Goal: Task Accomplishment & Management: Use online tool/utility

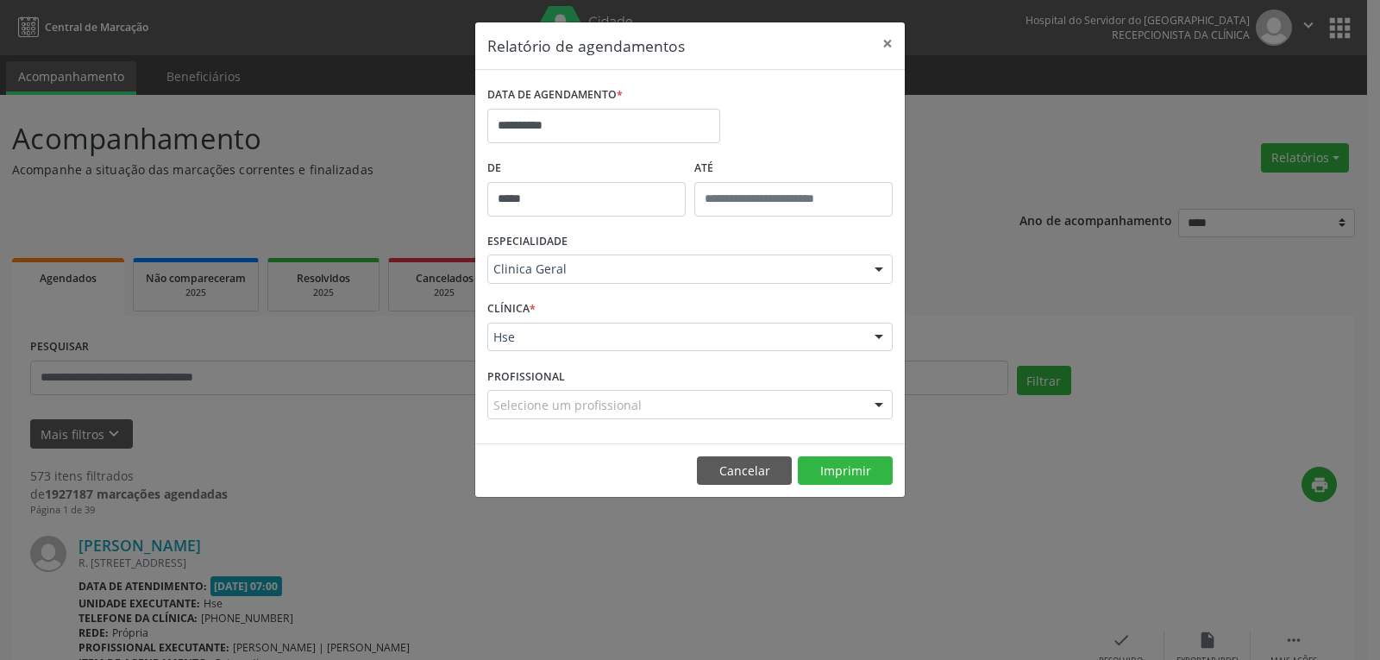
click at [745, 475] on button "Cancelar" at bounding box center [744, 470] width 95 height 29
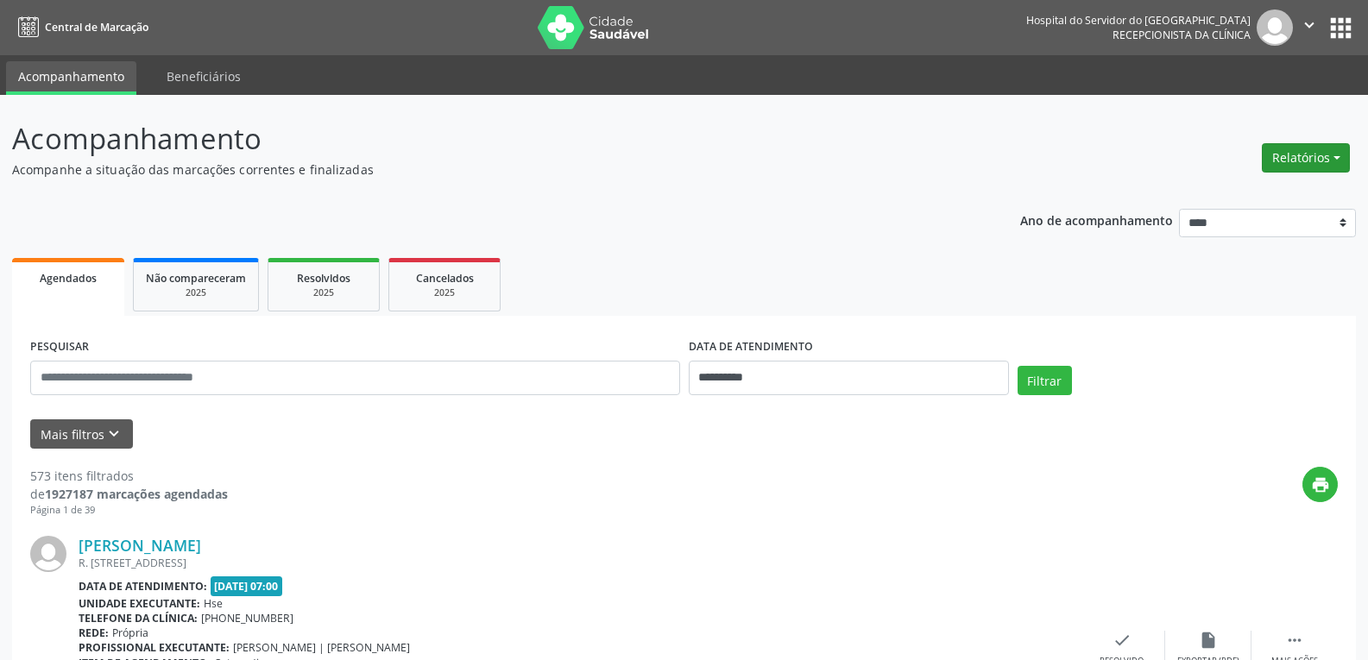
click at [1276, 166] on button "Relatórios" at bounding box center [1305, 157] width 88 height 29
click at [1293, 205] on link "Agendamentos" at bounding box center [1257, 195] width 185 height 24
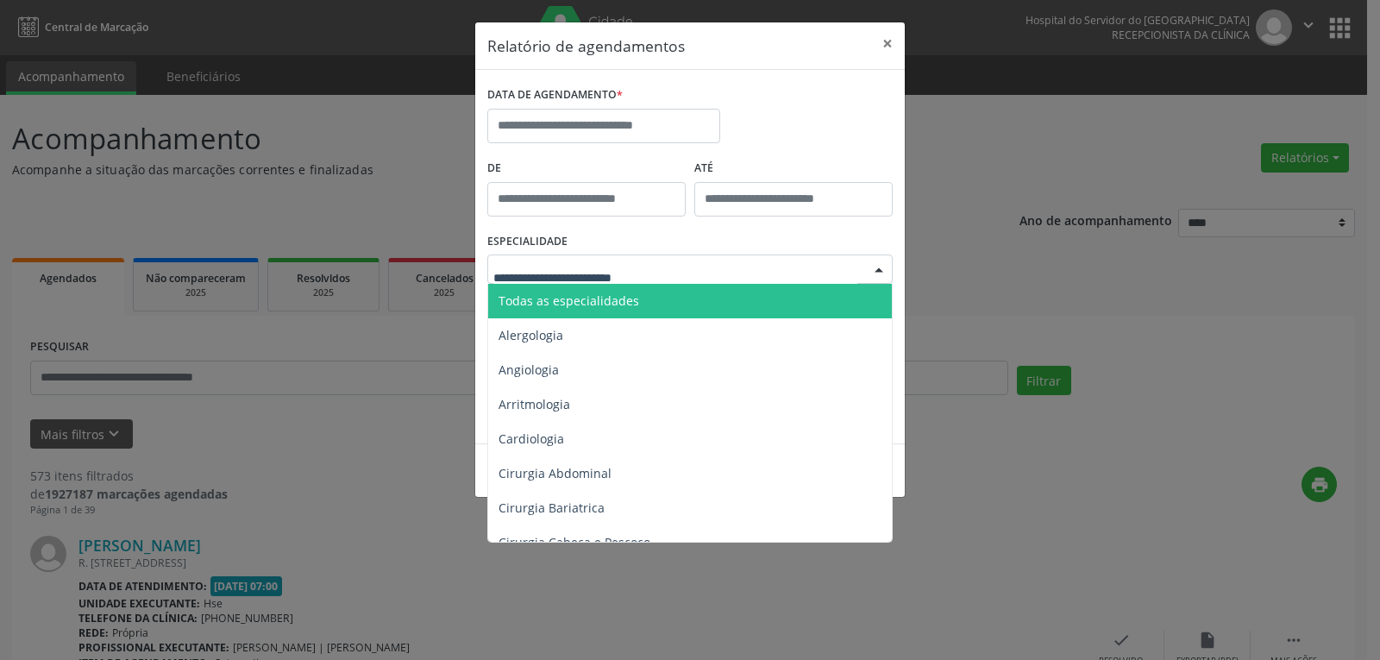
click at [606, 291] on span "Todas as especialidades" at bounding box center [691, 301] width 406 height 35
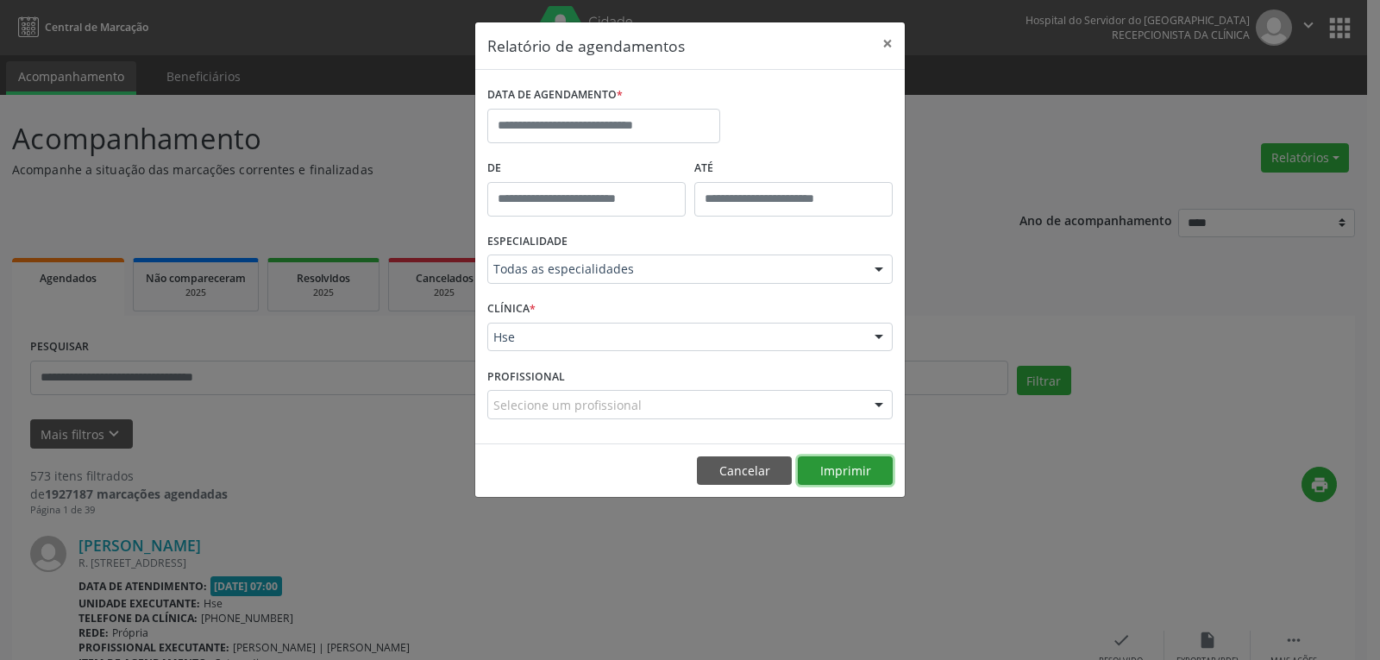
click at [852, 471] on button "Imprimir" at bounding box center [845, 470] width 95 height 29
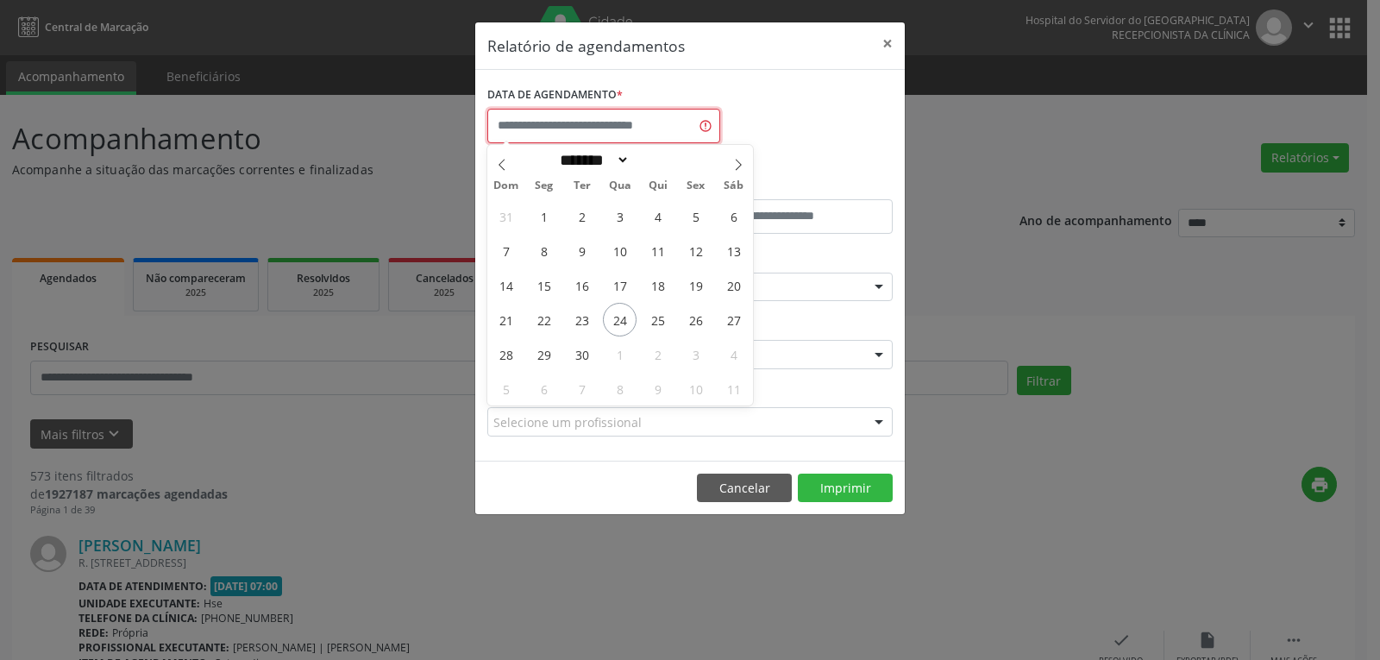
click at [615, 136] on input "text" at bounding box center [603, 126] width 233 height 35
click at [660, 324] on span "25" at bounding box center [658, 320] width 34 height 34
type input "**********"
click at [660, 324] on span "25" at bounding box center [658, 320] width 34 height 34
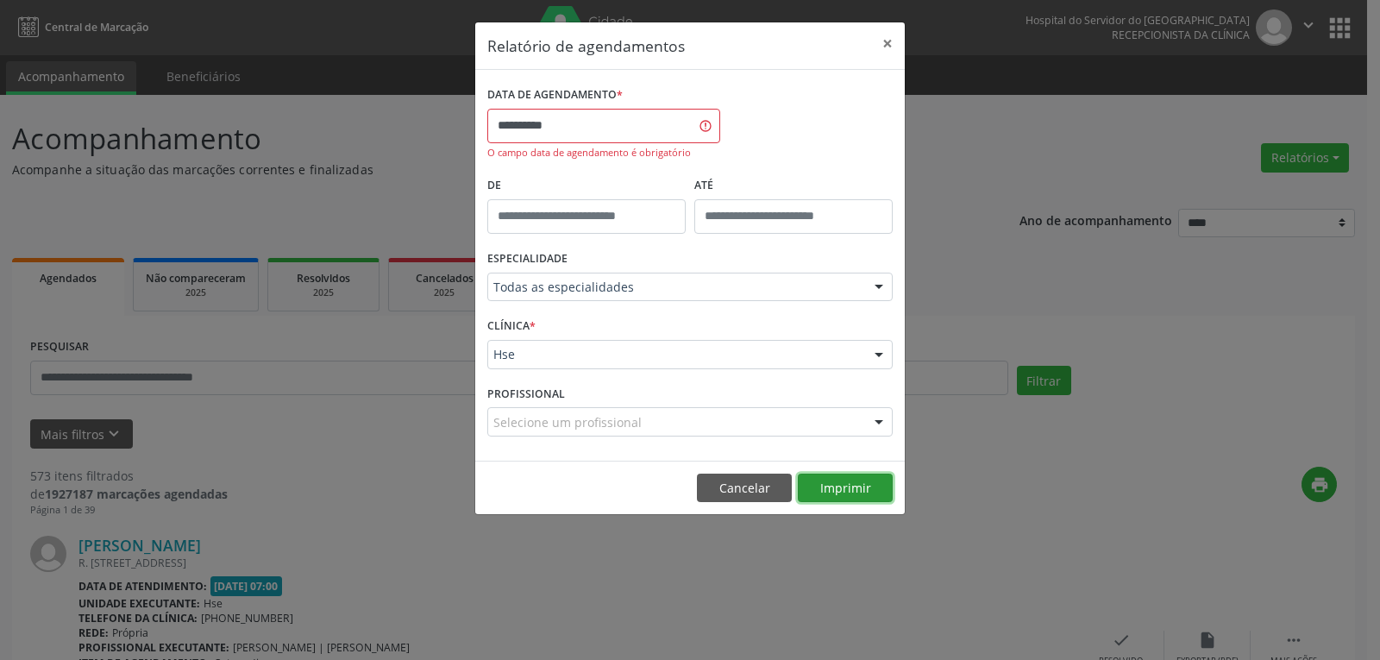
click at [856, 489] on button "Imprimir" at bounding box center [845, 488] width 95 height 29
